Goal: Communication & Community: Answer question/provide support

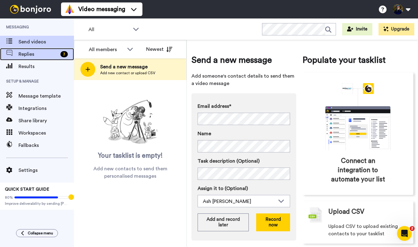
click at [32, 52] on span "Replies" at bounding box center [37, 54] width 39 height 7
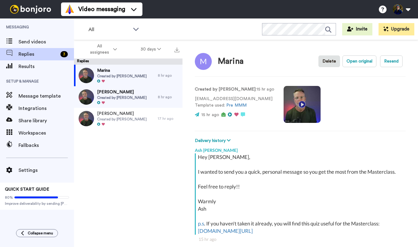
scroll to position [53, 0]
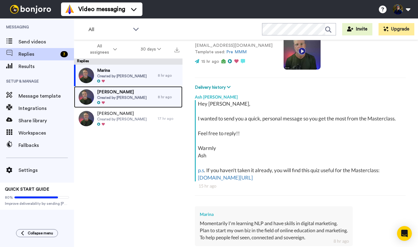
click at [113, 98] on span "Created by [PERSON_NAME]" at bounding box center [122, 97] width 50 height 5
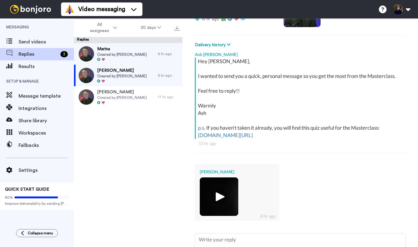
scroll to position [148, 0]
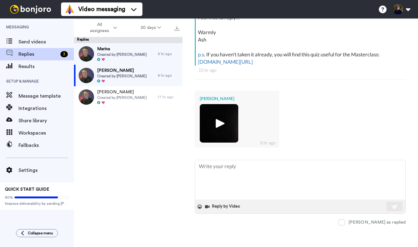
click at [221, 124] on img at bounding box center [219, 123] width 17 height 17
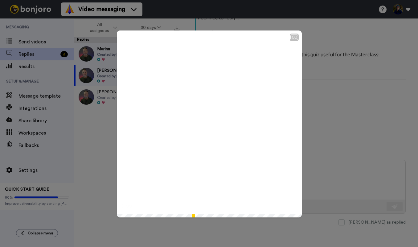
click at [209, 127] on icon at bounding box center [209, 124] width 16 height 16
click at [320, 85] on div "CC Play/Pause 2:00 / 2:00" at bounding box center [209, 123] width 418 height 247
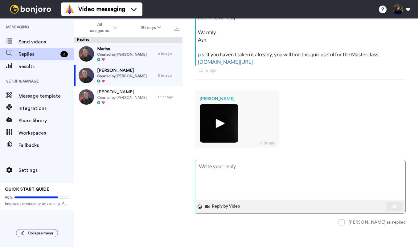
click at [218, 166] on textarea at bounding box center [300, 179] width 210 height 39
type textarea "x"
type textarea "T"
type textarea "x"
type textarea "Th"
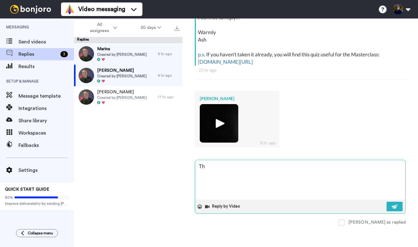
type textarea "x"
type textarea "Tha"
type textarea "x"
type textarea "Than"
type textarea "x"
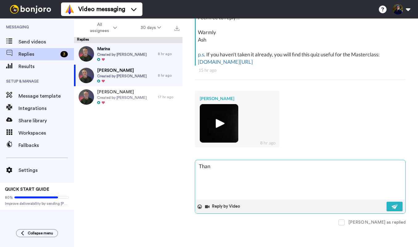
type textarea "Thank"
type textarea "x"
type textarea "Thank"
type textarea "x"
type textarea "Thank y"
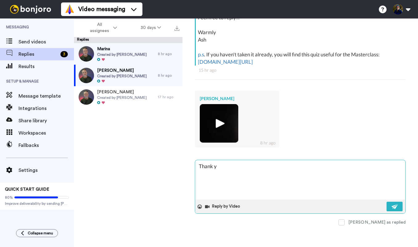
type textarea "x"
type textarea "Thank yo"
type textarea "x"
type textarea "Thank you"
type textarea "x"
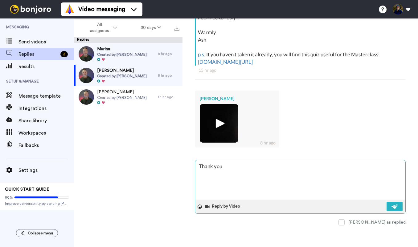
type textarea "Thank you"
type textarea "x"
type textarea "Thank you f"
type textarea "x"
type textarea "Thank you fo"
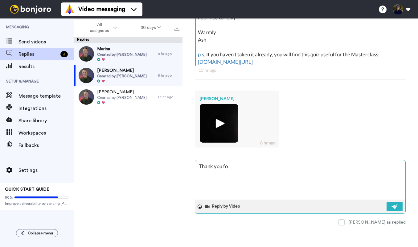
type textarea "x"
type textarea "Thank you for"
type textarea "x"
type textarea "Thank you for"
type textarea "x"
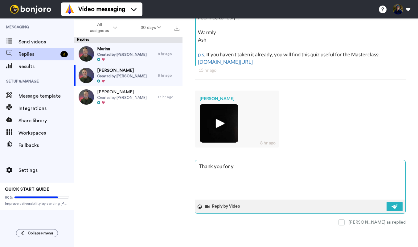
type textarea "Thank you for yo"
type textarea "x"
type textarea "Thank you for you"
type textarea "x"
type textarea "Thank you for your"
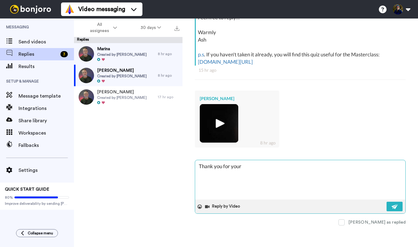
type textarea "x"
type textarea "Thank you for your"
type textarea "x"
type textarea "Thank you for your r"
type textarea "x"
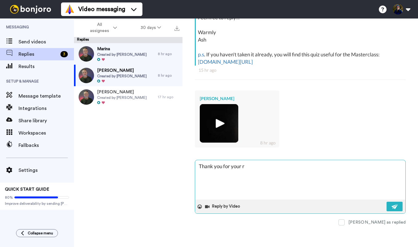
type textarea "Thank you for your re"
type textarea "x"
type textarea "Thank you for your res"
type textarea "x"
type textarea "Thank you for your resp"
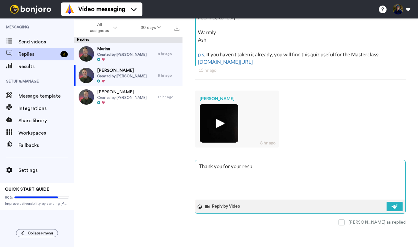
type textarea "x"
type textarea "Thank you for your respo"
type textarea "x"
type textarea "Thank you for your respon"
type textarea "x"
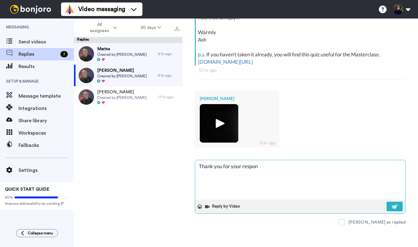
type textarea "Thank you for your respons"
type textarea "x"
type textarea "Thank you for your response"
type textarea "x"
type textarea "Thank you for your response"
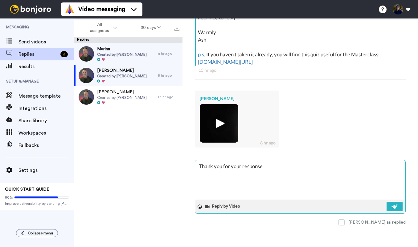
type textarea "x"
type textarea "Thank you for your response P"
type textarea "x"
type textarea "Thank you for your response Pi"
type textarea "x"
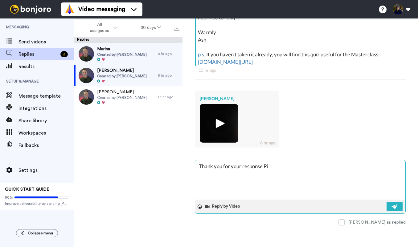
type textarea "Thank you for your response Pia"
type textarea "x"
type textarea "Thank you for your response Pia."
type textarea "x"
type textarea "Thank you for your response Pia."
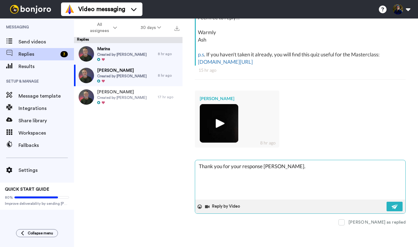
paste textarea "And not losing you wanting to coach people and can feel the heart behind what y…"
type textarea "x"
type textarea "Thank you for your response Pia. And not losing you wanting to coach people and…"
drag, startPoint x: 304, startPoint y: 167, endPoint x: 275, endPoint y: 167, distance: 29.3
click at [275, 167] on textarea "Thank you for your response Pia. And not losing you wanting to coach people and…" at bounding box center [300, 179] width 210 height 39
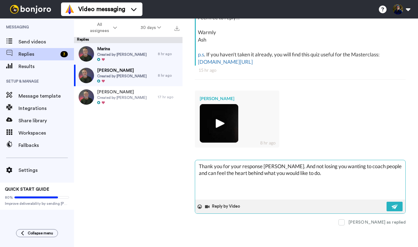
type textarea "x"
type textarea "Thank you for your response Pia. AAg you wanting to coach people and can feel t…"
type textarea "x"
type textarea "Thank you for your response Pia. AAcg you wanting to coach people and can feel …"
type textarea "x"
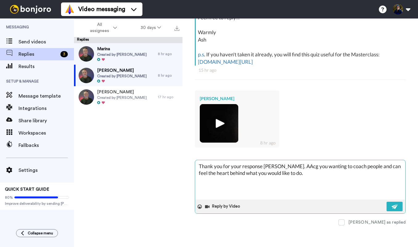
type textarea "Thank you for your response Pia. AAckg you wanting to coach people and can feel…"
type textarea "x"
type textarea "Thank you for your response Pia. AAckng you wanting to coach people and can fee…"
type textarea "x"
type textarea "Thank you for your response Pia. AAcknog you wanting to coach people and can fe…"
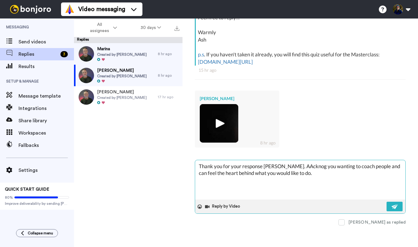
type textarea "x"
type textarea "Thank you for your response Pia. AAcknowg you wanting to coach people and can f…"
type textarea "x"
type textarea "Thank you for your response Pia. AAcknowlg you wanting to coach people and can …"
type textarea "x"
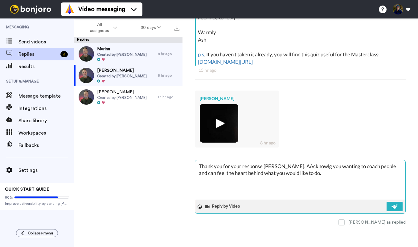
type textarea "Thank you for your response Pia. AAcknowleg you wanting to coach people and can…"
type textarea "x"
type textarea "Thank you for your response Pia. AAcknowledg you wanting to coach people and ca…"
type textarea "x"
type textarea "Thank you for your response Pia. AAcknowledgg you wanting to coach people and c…"
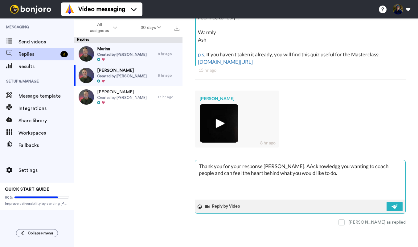
type textarea "x"
type textarea "Thank you for your response Pia. AAcknowledgig you wanting to coach people and …"
type textarea "x"
type textarea "Thank you for your response Pia. AAcknowledging you wanting to coach people and…"
type textarea "x"
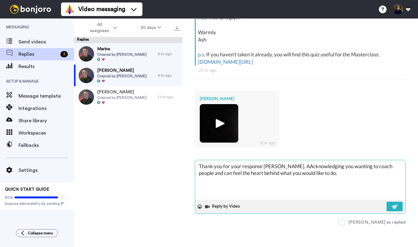
type textarea "Thank you for your response Pia. AAcknowledgingg you wanting to coach people an…"
type textarea "x"
type textarea "Thank you for your response Pia. AAcknowledging you wanting to coach people and…"
click at [277, 167] on textarea "Thank you for your response Pia. AAcknowledging you wanting to coach people and…" at bounding box center [300, 179] width 210 height 39
type textarea "x"
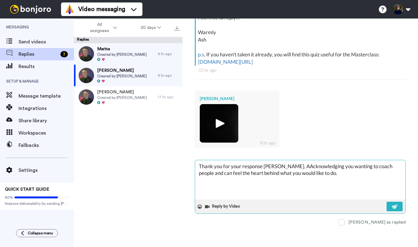
type textarea "Thank you for your response Pia. Acknowledging you wanting to coach people and …"
drag, startPoint x: 385, startPoint y: 166, endPoint x: 273, endPoint y: 168, distance: 111.9
click at [273, 168] on textarea "Thank you for your response Pia. Acknowledging you wanting to coach people and …" at bounding box center [300, 179] width 210 height 39
type textarea "x"
type textarea "Thank you for your response Pia. Can feel the heart behind what you would like …"
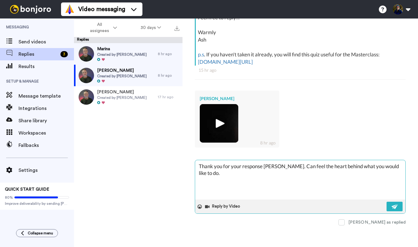
click at [392, 167] on textarea "Thank you for your response Pia. Can feel the heart behind what you would like …" at bounding box center [300, 179] width 210 height 39
type textarea "x"
type textarea "Thank you for your response Pia. Can feel the heart behind what you would like …"
type textarea "x"
type textarea "Thank you for your response Pia. Can feel the heart behind what you would like …"
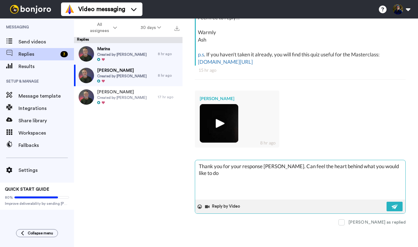
type textarea "x"
type textarea "Thank you for your response Pia. Can feel the heart behind what you would like …"
type textarea "x"
type textarea "Thank you for your response Pia. Can feel the heart behind what you would like …"
type textarea "x"
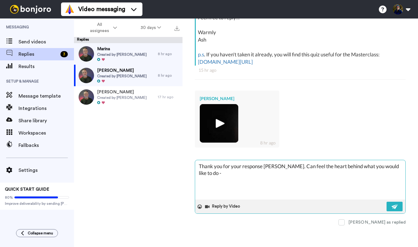
type textarea "Thank you for your response Pia. Can feel the heart behind what you would like …"
paste textarea "and also your action of staying up till 11:00 pm. And also your action of showi…"
type textarea "x"
type textarea "Thank you for your response Pia. Can feel the heart behind what you would like …"
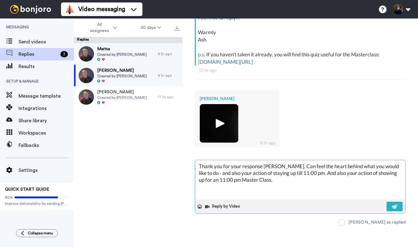
drag, startPoint x: 299, startPoint y: 174, endPoint x: 196, endPoint y: 171, distance: 103.3
click at [196, 171] on textarea "Thank you for your response Pia. Can feel the heart behind what you would like …" at bounding box center [300, 179] width 210 height 39
type textarea "x"
type textarea "Thank you for your response Pia. Can feel the heart behind what you would like …"
type textarea "x"
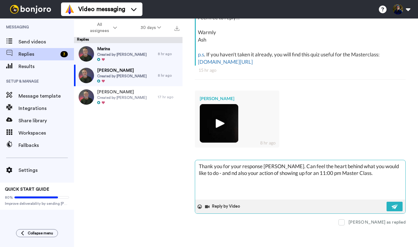
type textarea "Thank you for your response Pia. Can feel the heart behind what you would like …"
type textarea "x"
type textarea "Thank you for your response Pia. Can feel the heart behind what you would like …"
type textarea "x"
type textarea "Thank you for your response Pia. Can feel the heart behind what you would like …"
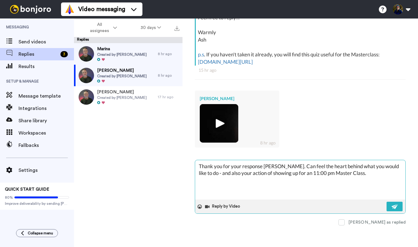
click at [343, 173] on textarea "Thank you for your response Pia. Can feel the heart behind what you would like …" at bounding box center [300, 179] width 210 height 39
drag, startPoint x: 325, startPoint y: 174, endPoint x: 321, endPoint y: 174, distance: 4.3
click at [321, 174] on textarea "Thank you for your response Pia. Can feel the heart behind what you would like …" at bounding box center [300, 179] width 210 height 39
type textarea "x"
type textarea "Thank you for your response Pia. Can feel the heart behind what you would like …"
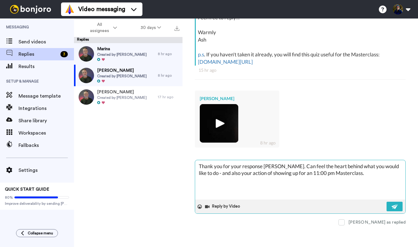
click at [347, 174] on textarea "Thank you for your response Pia. Can feel the heart behind what you would like …" at bounding box center [300, 179] width 210 height 39
type textarea "x"
type textarea "Thank you for your response Pia. Can feel the heart behind what you would like …"
paste textarea "I'm looking forward to seeing you there and picturing the content being very he…"
type textarea "x"
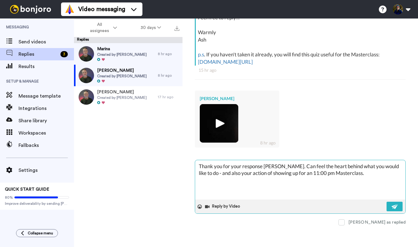
type textarea "Thank you for your response Pia. Can feel the heart behind what you would like …"
type textarea "x"
type textarea "Thank you for your response Pia. Can feel the heart behind what you would like …"
type textarea "x"
type textarea "Thank you for your response Pia. Can feel the heart behind what you would like …"
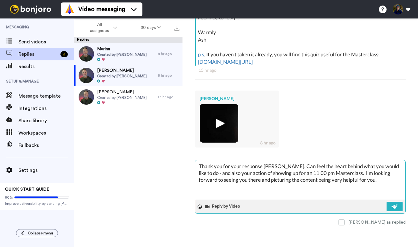
type textarea "x"
type textarea "Thank you for your response Pia. Can feel the heart behind what you would like …"
type textarea "x"
type textarea "Thank you for your response Pia. Can feel the heart behind what you would like …"
type textarea "x"
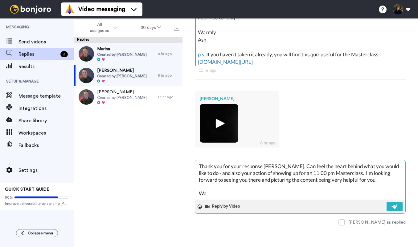
type textarea "Thank you for your response Pia. Can feel the heart behind what you would like …"
type textarea "x"
type textarea "Thank you for your response Pia. Can feel the heart behind what you would like …"
type textarea "x"
type textarea "Thank you for your response Pia. Can feel the heart behind what you would like …"
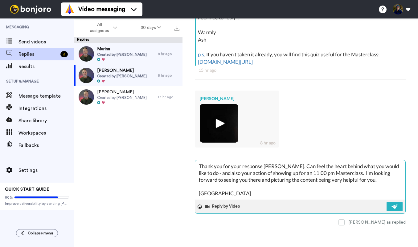
type textarea "x"
type textarea "Thank you for your response Pia. Can feel the heart behind what you would like …"
type textarea "x"
type textarea "Thank you for your response Pia. Can feel the heart behind what you would like …"
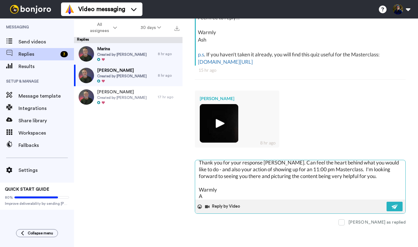
type textarea "x"
type textarea "Thank you for your response Pia. Can feel the heart behind what you would like …"
type textarea "x"
type textarea "Thank you for your response Pia. Can feel the heart behind what you would like …"
click at [397, 206] on img at bounding box center [395, 206] width 7 height 5
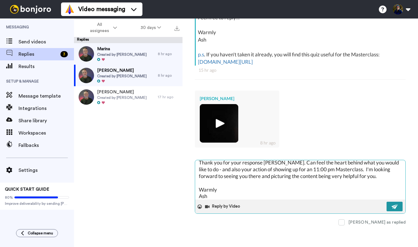
type textarea "x"
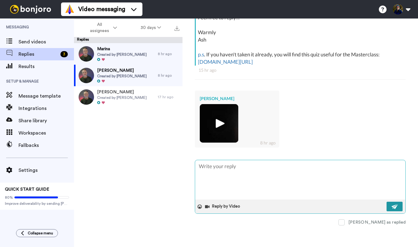
scroll to position [0, 0]
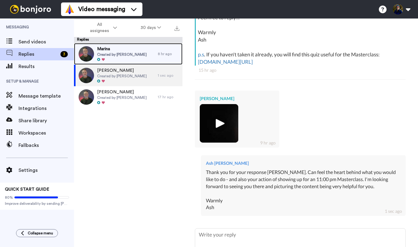
click at [115, 50] on span "Marina" at bounding box center [122, 49] width 50 height 6
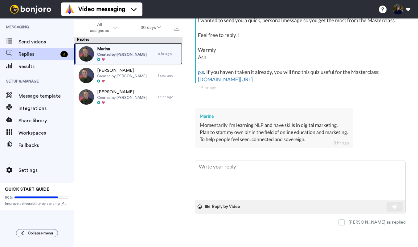
scroll to position [130, 0]
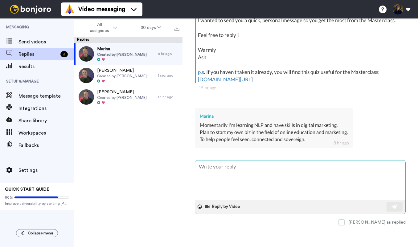
click at [215, 170] on textarea at bounding box center [300, 180] width 210 height 39
paste textarea "Thank you for the reply, Marina."
type textarea "x"
type textarea "Thank you for the reply, Marina."
paste textarea "What you have in mind sounds wonderful."
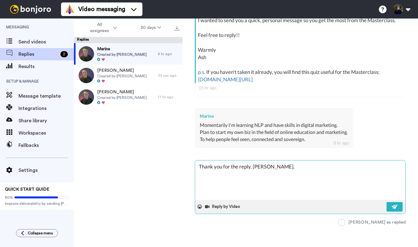
type textarea "x"
type textarea "Thank you for the reply, Marina. What you have in mind sounds wonderful."
type textarea "x"
type textarea "Thank you for the reply, Marina. What you have in mind sounds wonderful."
type textarea "x"
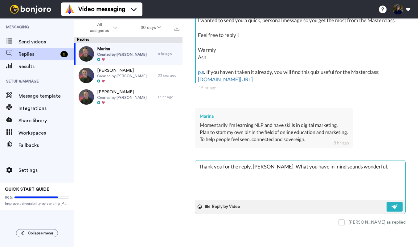
type textarea "Thank you for the reply, Marina. What you have in mind sounds wonderful"
type textarea "x"
type textarea "Thank you for the reply, Marina. What you have in mind sounds wonderful"
type textarea "x"
type textarea "Thank you for the reply, Marina. What you have in mind sounds wonderful -"
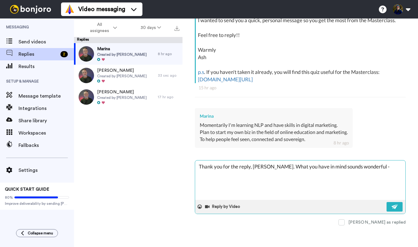
type textarea "x"
type textarea "Thank you for the reply, Marina. What you have in mind sounds wonderful -"
paste textarea "picturing you helping many, many people."
type textarea "x"
type textarea "Thank you for the reply, Marina. What you have in mind sounds wonderful - pictu…"
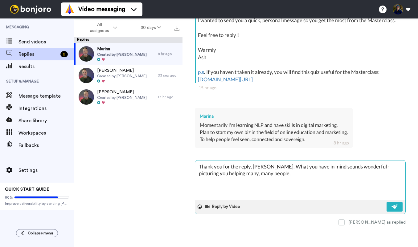
type textarea "x"
type textarea "Thank you for the reply, Marina. What you have in mind sounds wonderful - pictu…"
type textarea "x"
type textarea "Thank you for the reply, Marina. What you have in mind sounds wonderful - pictu…"
type textarea "x"
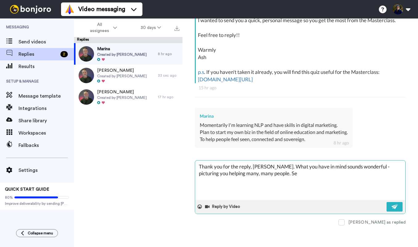
type textarea "Thank you for the reply, Marina. What you have in mind sounds wonderful - pictu…"
type textarea "x"
type textarea "Thank you for the reply, Marina. What you have in mind sounds wonderful - pictu…"
type textarea "x"
type textarea "Thank you for the reply, Marina. What you have in mind sounds wonderful - pictu…"
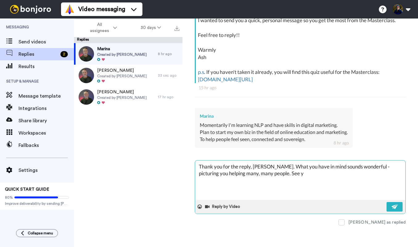
type textarea "x"
type textarea "Thank you for the reply, Marina. What you have in mind sounds wonderful - pictu…"
type textarea "x"
type textarea "Thank you for the reply, Marina. What you have in mind sounds wonderful - pictu…"
type textarea "x"
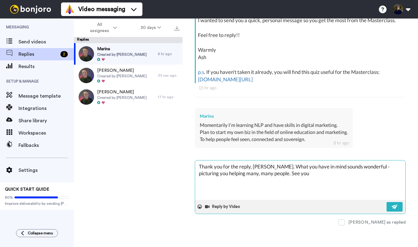
type textarea "Thank you for the reply, Marina. What you have in mind sounds wonderful - pictu…"
type textarea "x"
type textarea "Thank you for the reply, Marina. What you have in mind sounds wonderful - pictu…"
type textarea "x"
type textarea "Thank you for the reply, Marina. What you have in mind sounds wonderful - pictu…"
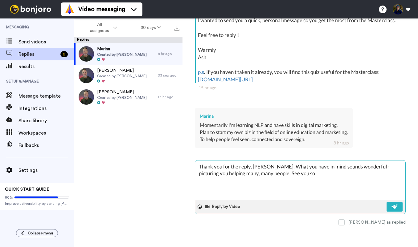
type textarea "x"
type textarea "Thank you for the reply, Marina. What you have in mind sounds wonderful - pictu…"
type textarea "x"
type textarea "Thank you for the reply, Marina. What you have in mind sounds wonderful - pictu…"
type textarea "x"
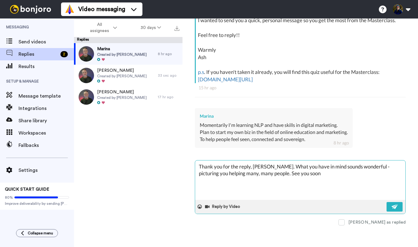
type textarea "Thank you for the reply, Marina. What you have in mind sounds wonderful - pictu…"
type textarea "x"
type textarea "Thank you for the reply, Marina. What you have in mind sounds wonderful - pictu…"
type textarea "x"
type textarea "Thank you for the reply, Marina. What you have in mind sounds wonderful - pictu…"
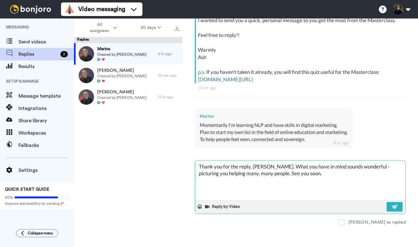
type textarea "x"
type textarea "Thank you for the reply, Marina. What you have in mind sounds wonderful - pictu…"
type textarea "x"
type textarea "Thank you for the reply, Marina. What you have in mind sounds wonderful - pictu…"
type textarea "x"
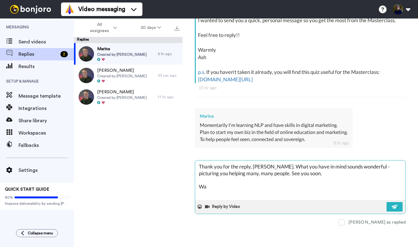
type textarea "Thank you for the reply, Marina. What you have in mind sounds wonderful - pictu…"
click at [392, 205] on img at bounding box center [395, 206] width 7 height 5
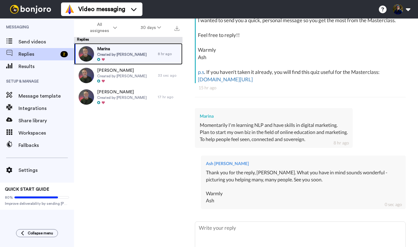
click at [120, 56] on span "Created by [PERSON_NAME]" at bounding box center [122, 54] width 50 height 5
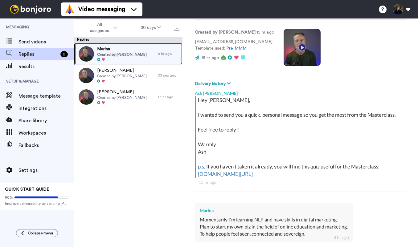
scroll to position [0, 0]
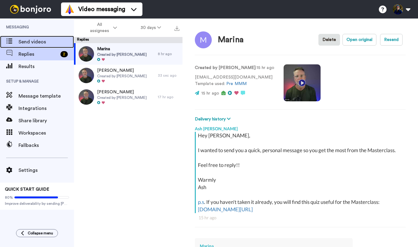
click at [24, 40] on span "Send videos" at bounding box center [45, 41] width 55 height 7
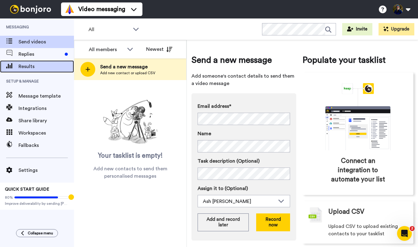
click at [28, 63] on span "Results" at bounding box center [45, 66] width 55 height 7
